Goal: Information Seeking & Learning: Find specific page/section

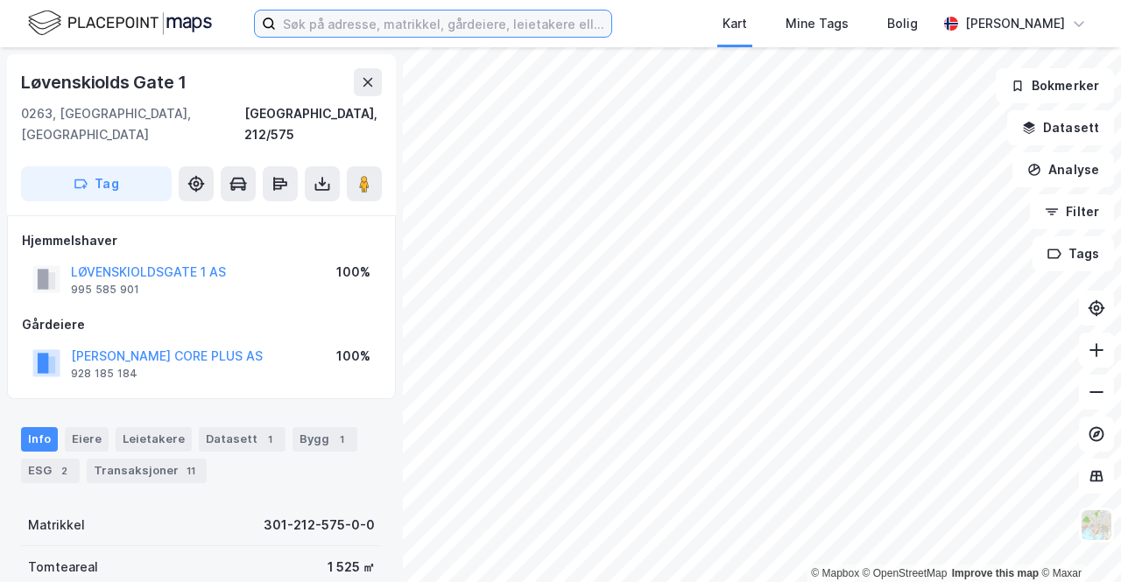
click at [312, 27] on input at bounding box center [443, 24] width 335 height 26
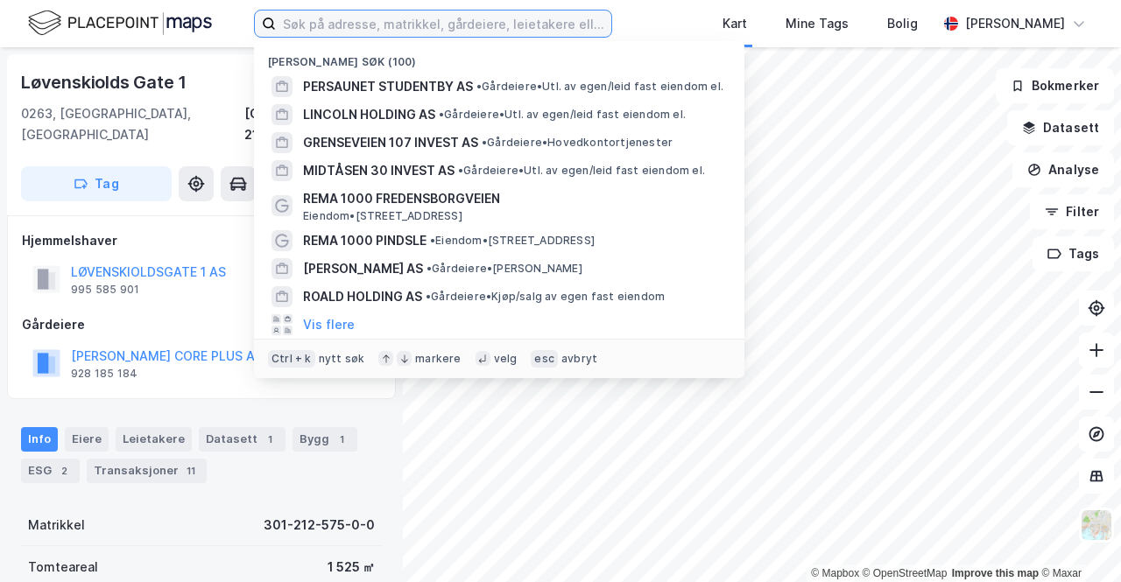
paste input "Tollbugata 32"
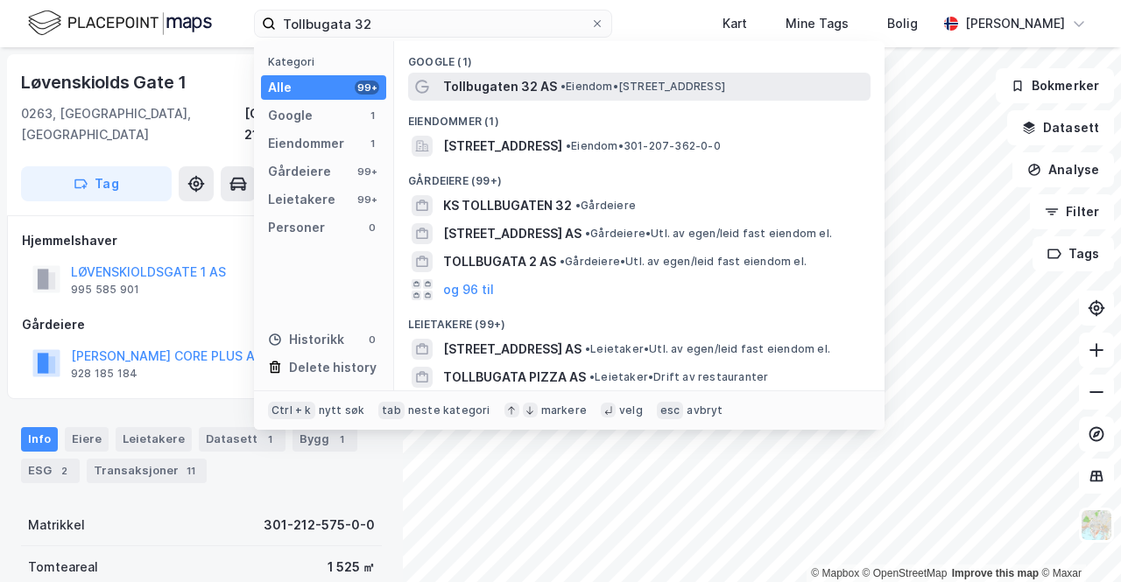
click at [513, 84] on span "Tollbugaten 32 AS" at bounding box center [500, 86] width 114 height 21
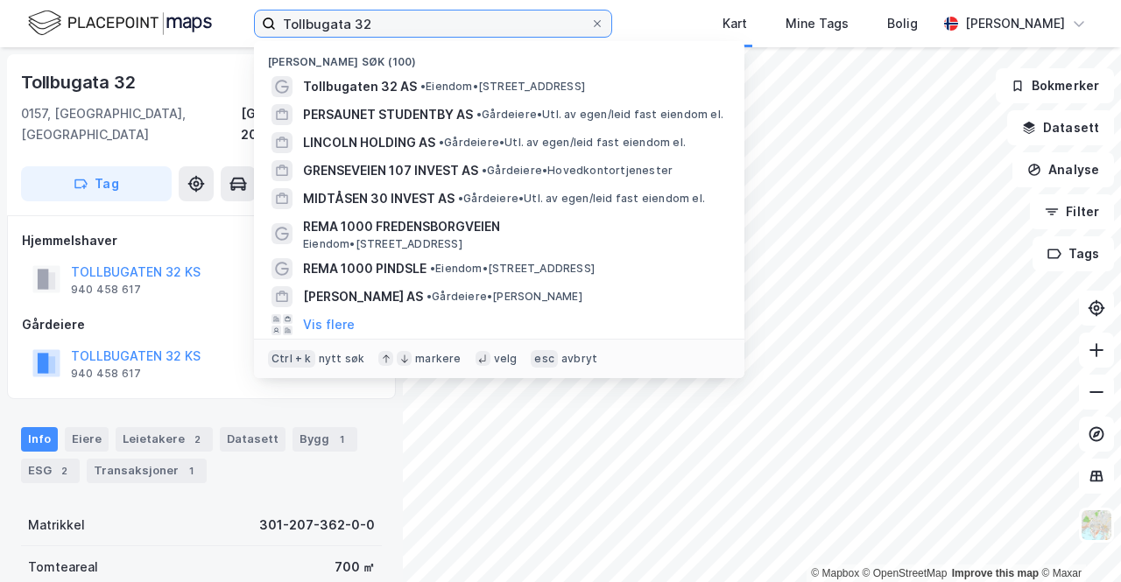
drag, startPoint x: 430, startPoint y: 16, endPoint x: 191, endPoint y: -13, distance: 240.8
click at [191, 0] on html "Tollbugata 32 Nylige søk (100) Tollbugaten 32 AS • Eiendom • [STREET_ADDRESS] S…" at bounding box center [560, 291] width 1121 height 582
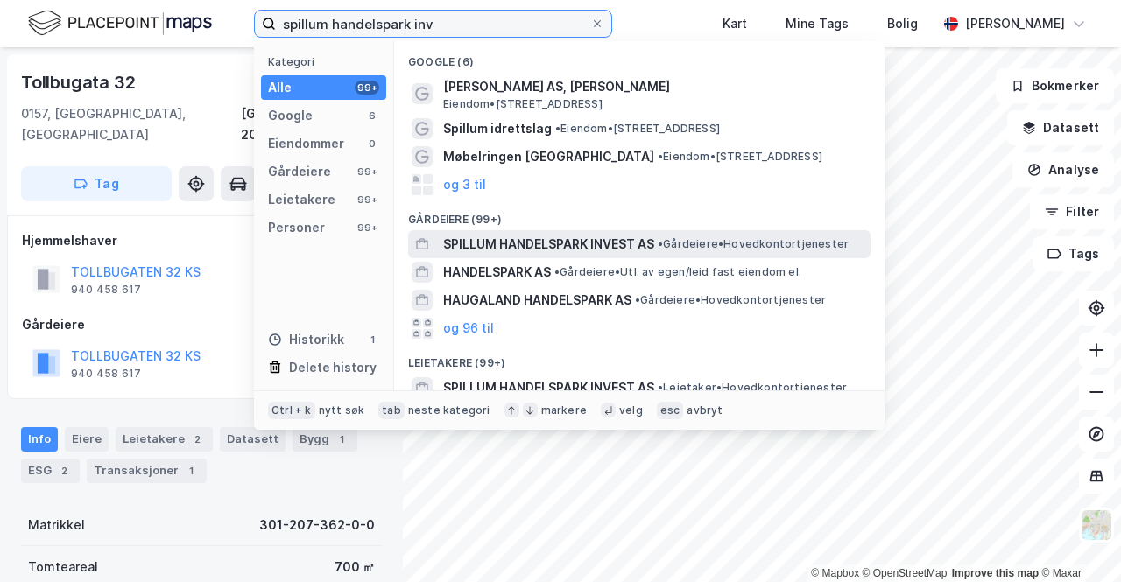
type input "spillum handelspark inv"
click at [560, 246] on span "SPILLUM HANDELSPARK INVEST AS" at bounding box center [548, 244] width 211 height 21
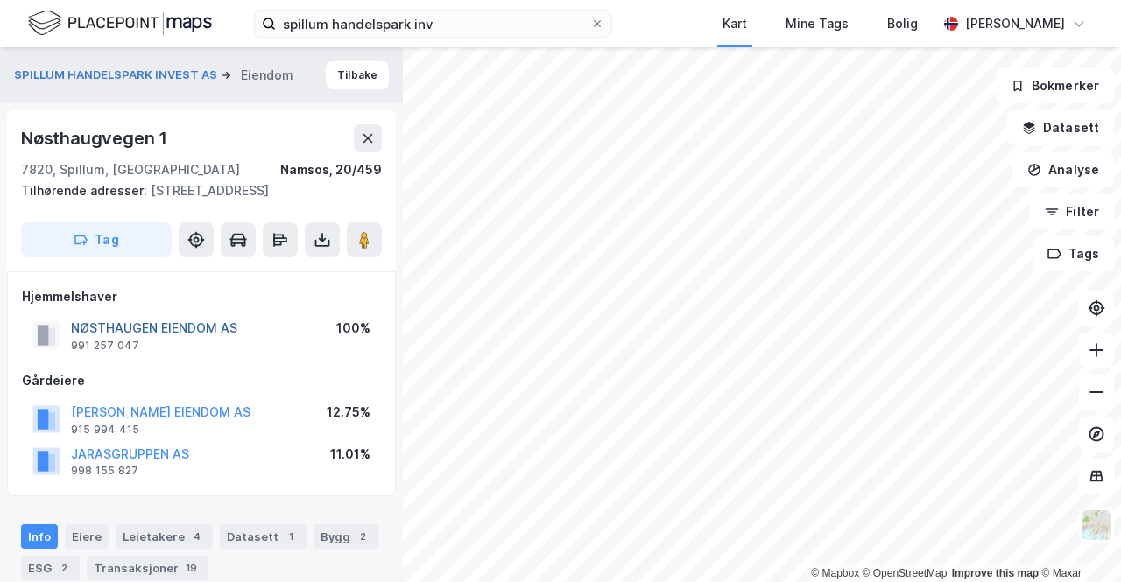
click at [0, 0] on button "NØSTHAUGEN EIENDOM AS" at bounding box center [0, 0] width 0 height 0
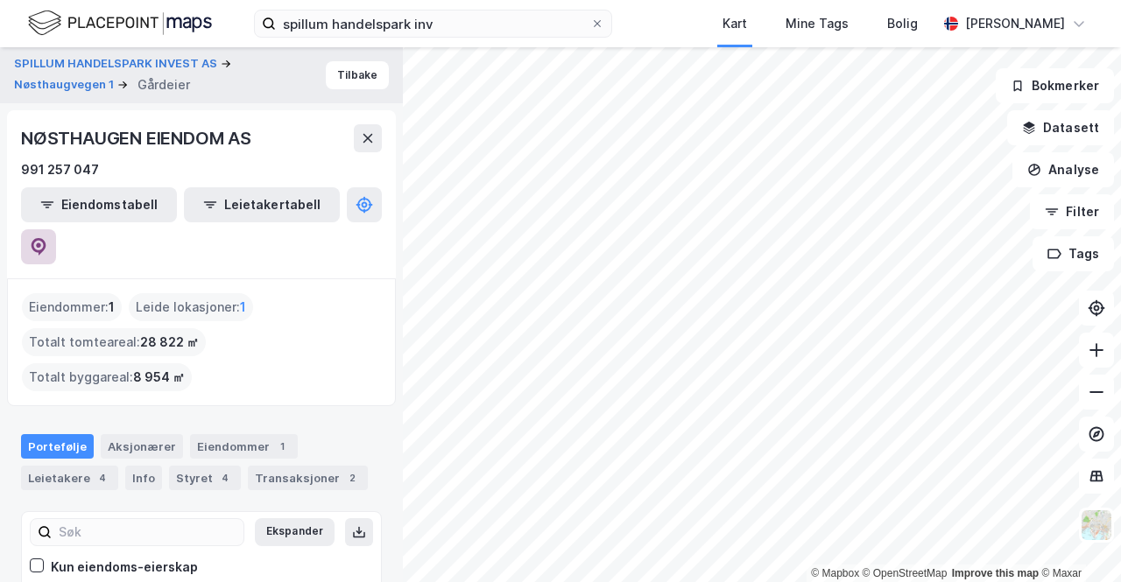
click at [56, 229] on button at bounding box center [38, 246] width 35 height 35
